Goal: Task Accomplishment & Management: Complete application form

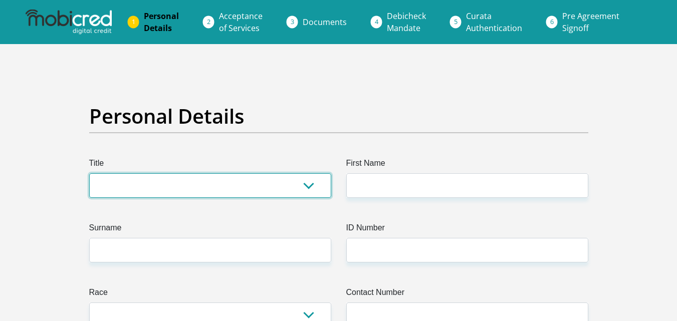
click at [299, 178] on select "Mr Ms Mrs Dr [PERSON_NAME]" at bounding box center [210, 185] width 242 height 25
select select "Mrs"
click at [89, 173] on select "Mr Ms Mrs Dr [PERSON_NAME]" at bounding box center [210, 185] width 242 height 25
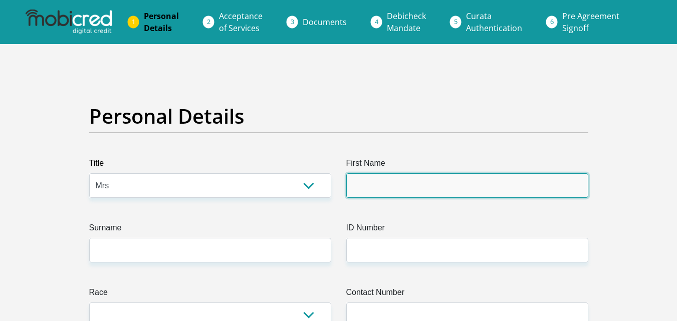
click at [394, 176] on input "First Name" at bounding box center [467, 185] width 242 height 25
type input "[PERSON_NAME]"
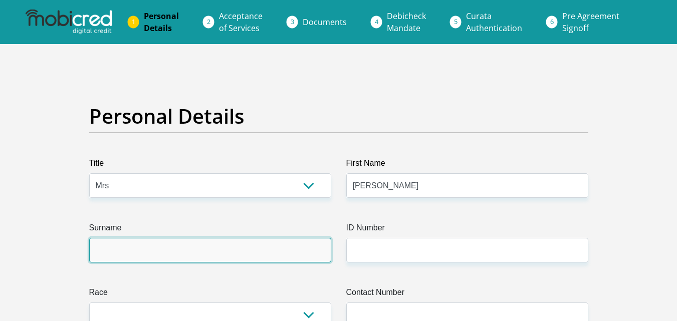
click at [181, 242] on input "Surname" at bounding box center [210, 250] width 242 height 25
type input "[PERSON_NAME]"
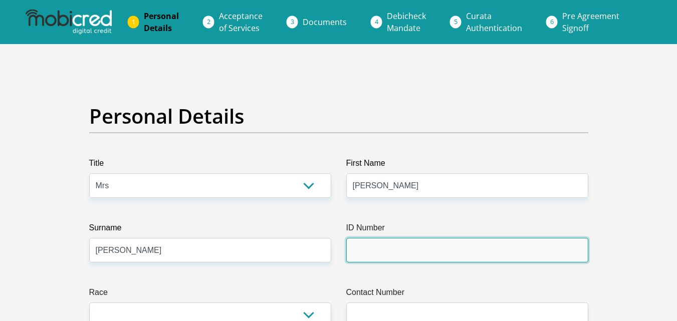
click at [416, 245] on input "ID Number" at bounding box center [467, 250] width 242 height 25
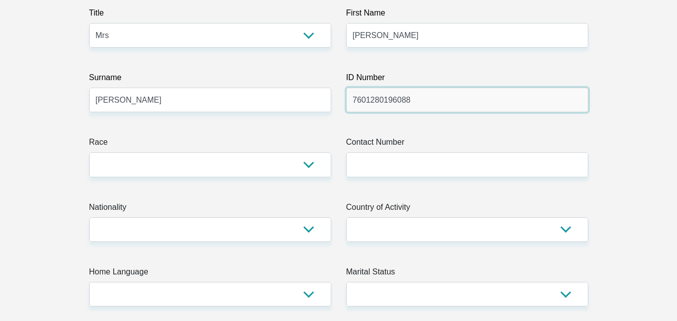
scroll to position [201, 0]
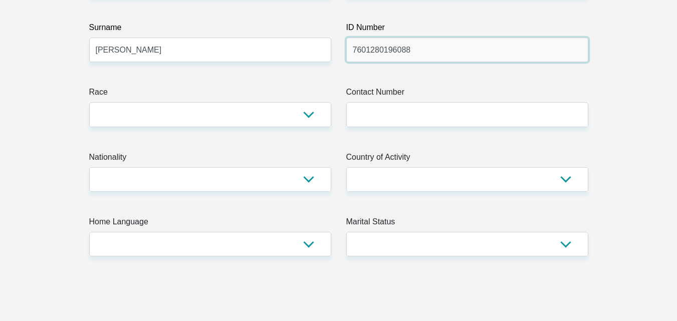
type input "7601280196088"
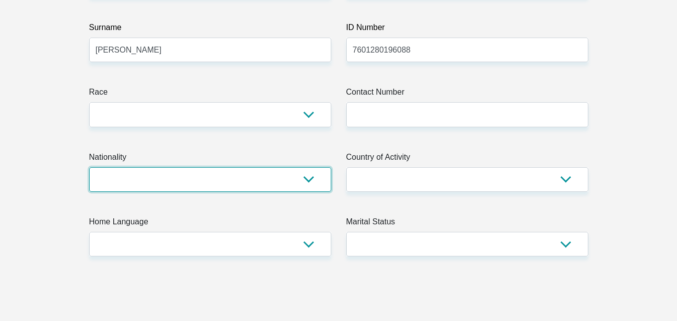
click at [283, 174] on select "[GEOGRAPHIC_DATA] [GEOGRAPHIC_DATA] [GEOGRAPHIC_DATA] [GEOGRAPHIC_DATA] [GEOGRA…" at bounding box center [210, 179] width 242 height 25
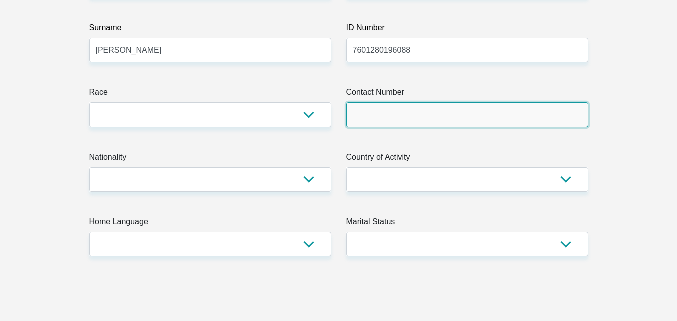
click at [546, 120] on input "Contact Number" at bounding box center [467, 114] width 242 height 25
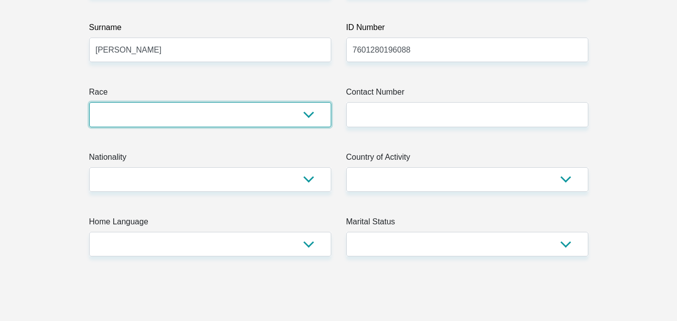
click at [305, 115] on select "Black Coloured Indian White Other" at bounding box center [210, 114] width 242 height 25
select select "2"
click at [89, 102] on select "Black Coloured Indian White Other" at bounding box center [210, 114] width 242 height 25
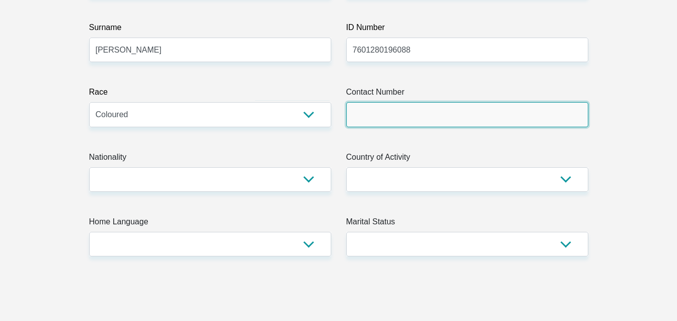
click at [510, 117] on input "Contact Number" at bounding box center [467, 114] width 242 height 25
type input "0730430204"
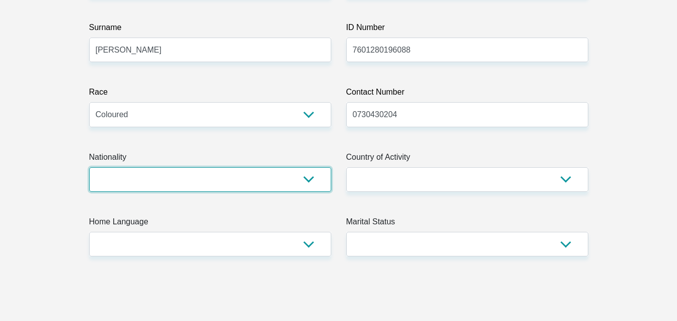
click at [300, 178] on select "[GEOGRAPHIC_DATA] [GEOGRAPHIC_DATA] [GEOGRAPHIC_DATA] [GEOGRAPHIC_DATA] [GEOGRA…" at bounding box center [210, 179] width 242 height 25
select select "ZAF"
click at [89, 167] on select "[GEOGRAPHIC_DATA] [GEOGRAPHIC_DATA] [GEOGRAPHIC_DATA] [GEOGRAPHIC_DATA] [GEOGRA…" at bounding box center [210, 179] width 242 height 25
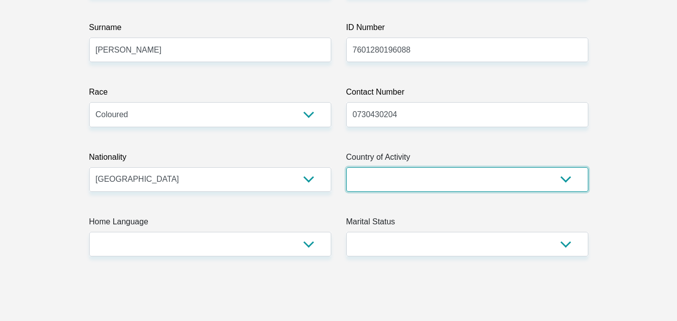
click at [519, 179] on select "[GEOGRAPHIC_DATA] [GEOGRAPHIC_DATA] [GEOGRAPHIC_DATA] [GEOGRAPHIC_DATA] [GEOGRA…" at bounding box center [467, 179] width 242 height 25
select select "ZAF"
click at [346, 167] on select "[GEOGRAPHIC_DATA] [GEOGRAPHIC_DATA] [GEOGRAPHIC_DATA] [GEOGRAPHIC_DATA] [GEOGRA…" at bounding box center [467, 179] width 242 height 25
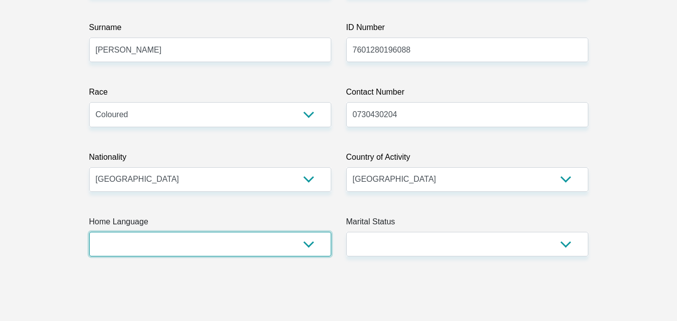
click at [303, 245] on select "Afrikaans English Sepedi South Ndebele Southern Sotho Swati Tsonga Tswana Venda…" at bounding box center [210, 244] width 242 height 25
select select "eng"
click at [89, 232] on select "Afrikaans English Sepedi South Ndebele Southern Sotho Swati Tsonga Tswana Venda…" at bounding box center [210, 244] width 242 height 25
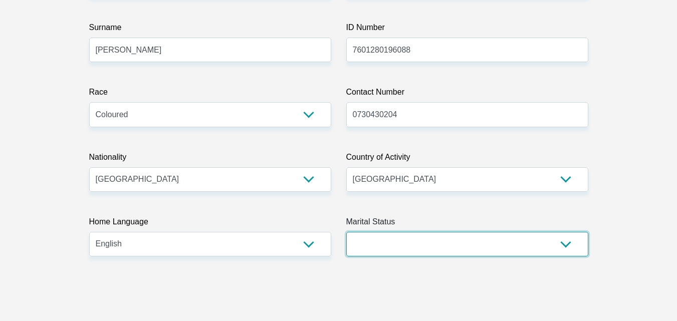
drag, startPoint x: 557, startPoint y: 239, endPoint x: 490, endPoint y: 234, distance: 67.3
click at [547, 240] on select "Married ANC Single Divorced Widowed Married COP or Customary Law" at bounding box center [467, 244] width 242 height 25
click at [346, 232] on select "Married ANC Single Divorced Widowed Married COP or Customary Law" at bounding box center [467, 244] width 242 height 25
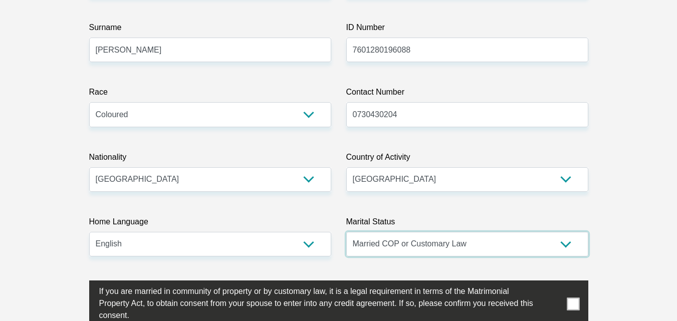
scroll to position [351, 0]
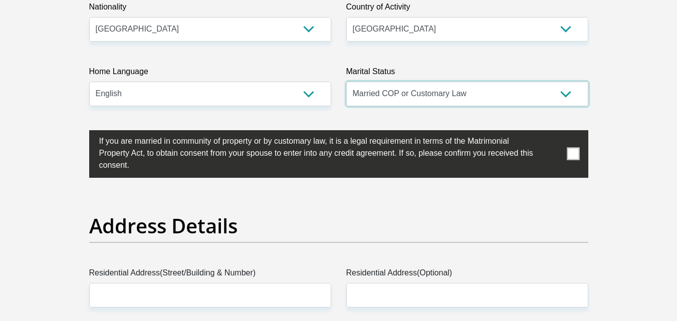
click at [569, 88] on select "Married ANC Single Divorced Widowed Married COP or Customary Law" at bounding box center [467, 94] width 242 height 25
select select "1"
click at [346, 82] on select "Married ANC Single Divorced Widowed Married COP or Customary Law" at bounding box center [467, 94] width 242 height 25
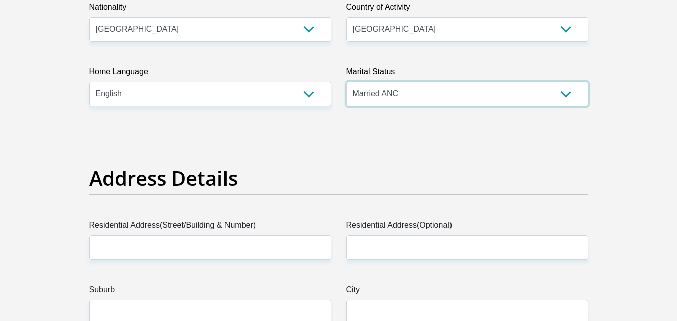
scroll to position [451, 0]
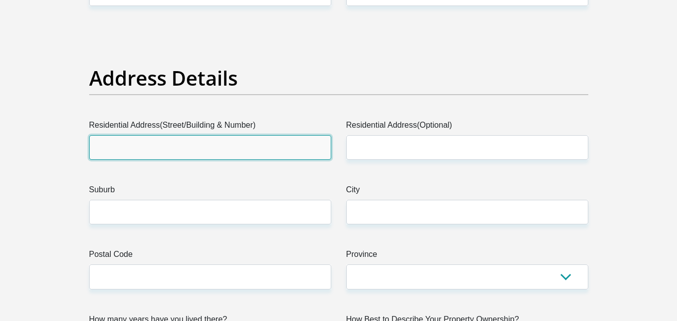
click at [195, 150] on input "Residential Address(Street/Building & Number)" at bounding box center [210, 147] width 242 height 25
type input "[PERSON_NAME] road"
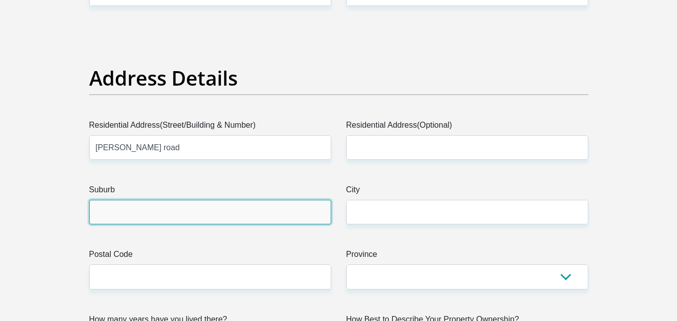
type input "cresslawn"
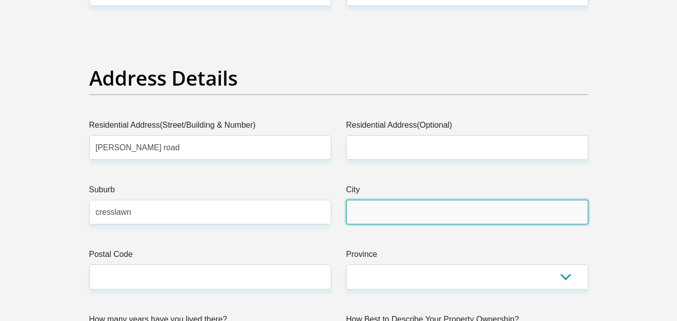
type input "cresslawn"
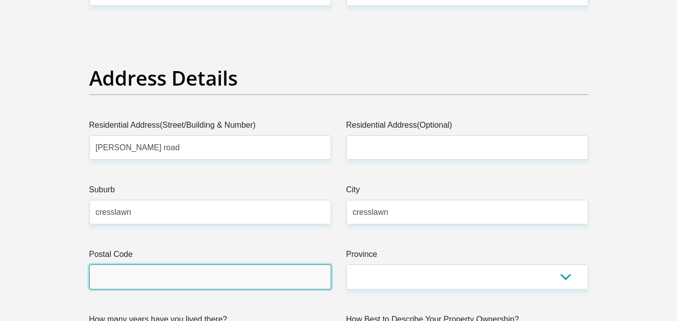
type input "1459"
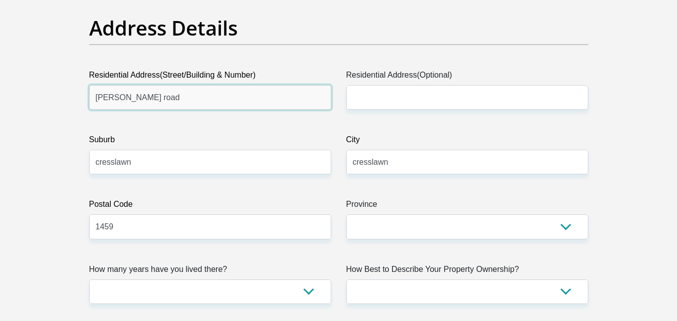
scroll to position [551, 0]
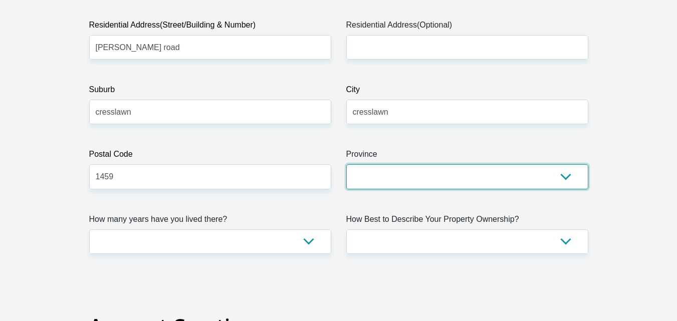
drag, startPoint x: 428, startPoint y: 174, endPoint x: 433, endPoint y: 177, distance: 5.8
click at [429, 174] on select "Eastern Cape Free State [GEOGRAPHIC_DATA] [GEOGRAPHIC_DATA][DATE] [GEOGRAPHIC_D…" at bounding box center [467, 176] width 242 height 25
select select "Gauteng"
click at [346, 164] on select "Eastern Cape Free State [GEOGRAPHIC_DATA] [GEOGRAPHIC_DATA][DATE] [GEOGRAPHIC_D…" at bounding box center [467, 176] width 242 height 25
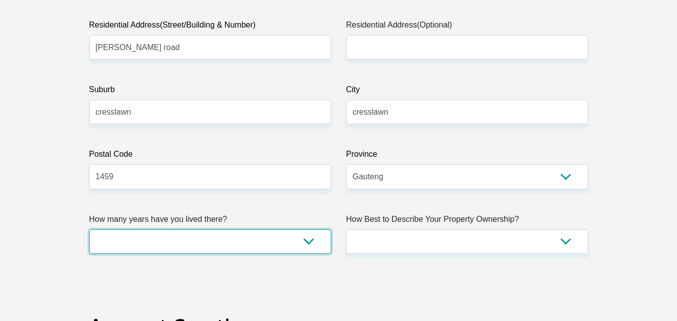
click at [308, 240] on select "less than 1 year 1-3 years 3-5 years 5+ years" at bounding box center [210, 242] width 242 height 25
select select "2"
click at [89, 230] on select "less than 1 year 1-3 years 3-5 years 5+ years" at bounding box center [210, 242] width 242 height 25
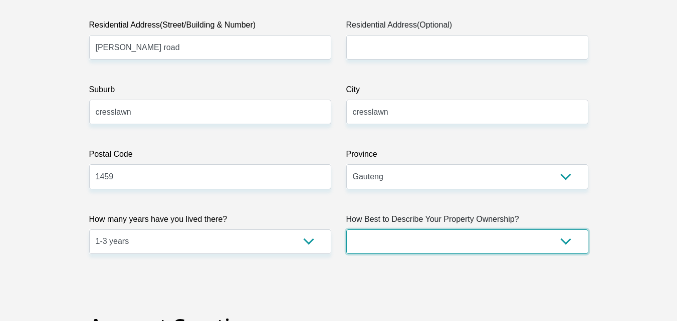
click at [428, 243] on select "Owned Rented Family Owned Company Dwelling" at bounding box center [467, 242] width 242 height 25
select select "Rented"
click at [346, 230] on select "Owned Rented Family Owned Company Dwelling" at bounding box center [467, 242] width 242 height 25
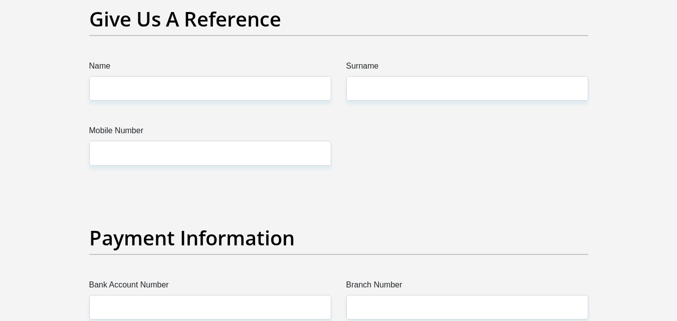
scroll to position [2456, 0]
